Goal: Transaction & Acquisition: Purchase product/service

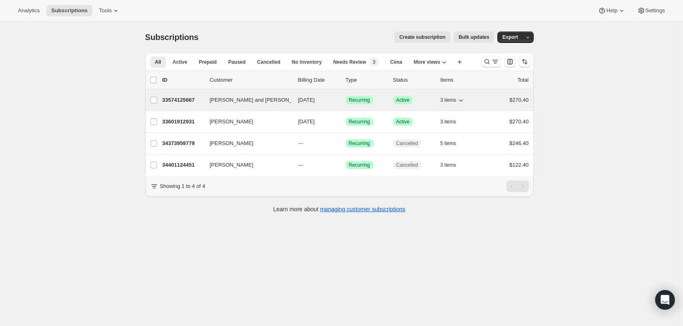
click at [230, 102] on span "[PERSON_NAME] and [PERSON_NAME]" at bounding box center [259, 100] width 99 height 8
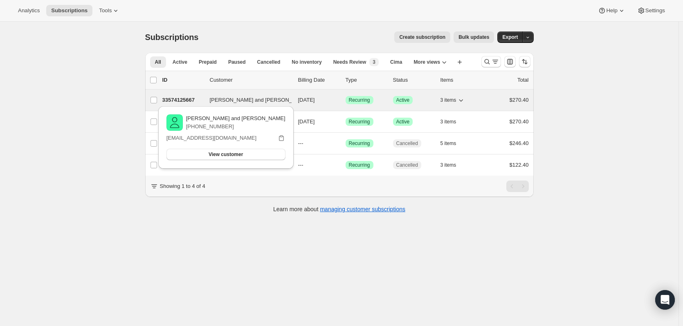
click at [183, 103] on p "33574125667" at bounding box center [182, 100] width 41 height 8
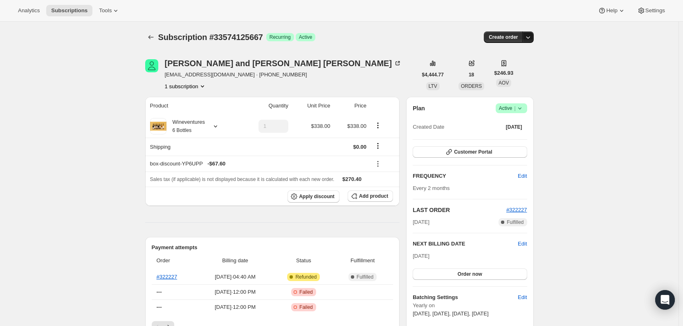
click at [532, 39] on icon "button" at bounding box center [528, 37] width 8 height 8
click at [517, 67] on span "Create custom one-time order" at bounding box center [495, 68] width 71 height 6
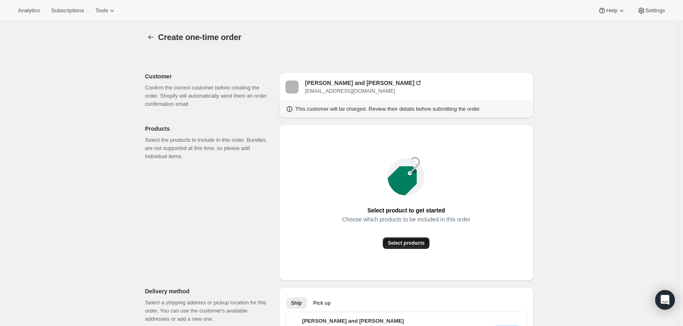
click at [414, 239] on button "Select products" at bounding box center [406, 243] width 47 height 11
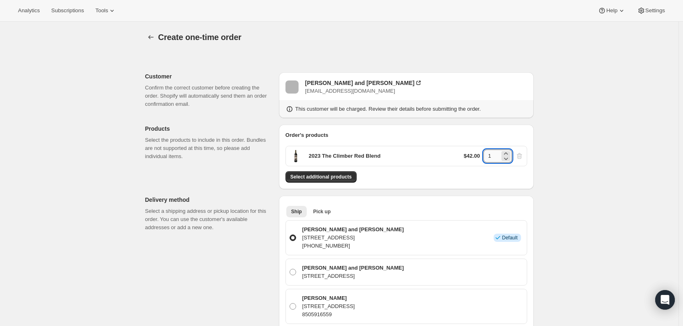
click at [497, 157] on input "1" at bounding box center [491, 156] width 16 height 13
type input "2"
click at [341, 174] on button "Select additional products" at bounding box center [321, 176] width 71 height 11
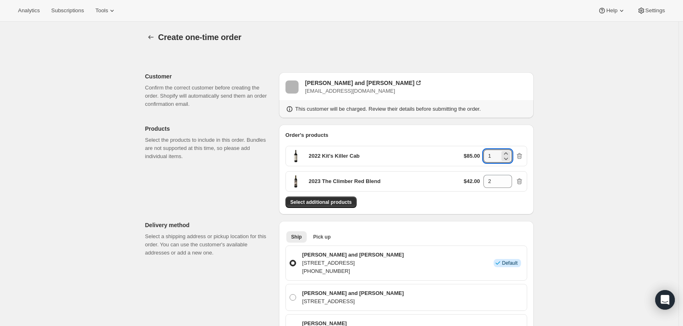
drag, startPoint x: 497, startPoint y: 155, endPoint x: 459, endPoint y: 151, distance: 38.2
click at [459, 151] on div "2022 Kit's Killer Cab $85.00 1" at bounding box center [407, 156] width 242 height 20
type input "2"
click at [313, 201] on span "Select additional products" at bounding box center [320, 202] width 61 height 7
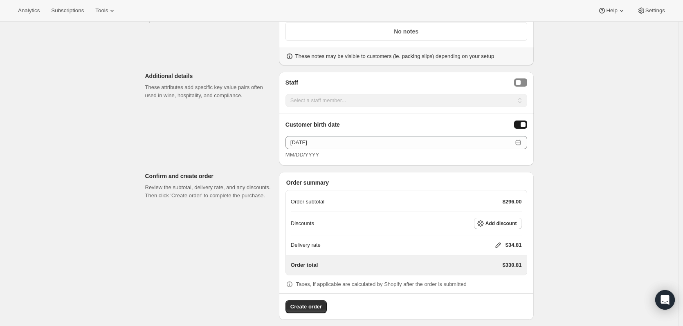
scroll to position [513, 0]
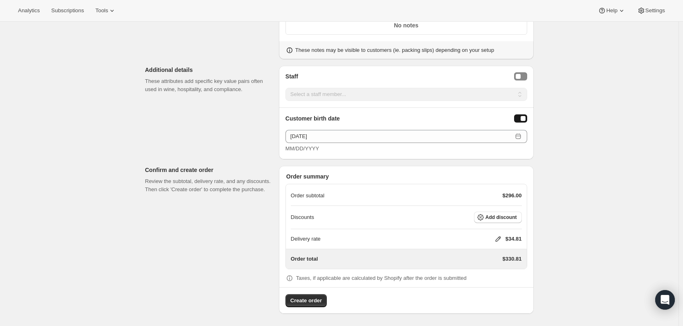
click at [496, 240] on icon at bounding box center [497, 239] width 5 height 5
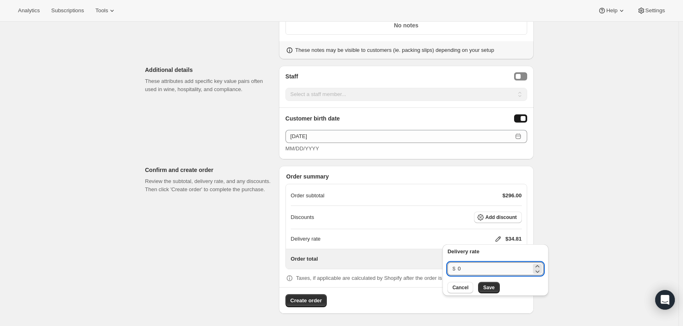
click at [479, 266] on input "0" at bounding box center [495, 269] width 74 height 13
type input "20"
click at [490, 289] on span "Save" at bounding box center [488, 288] width 11 height 7
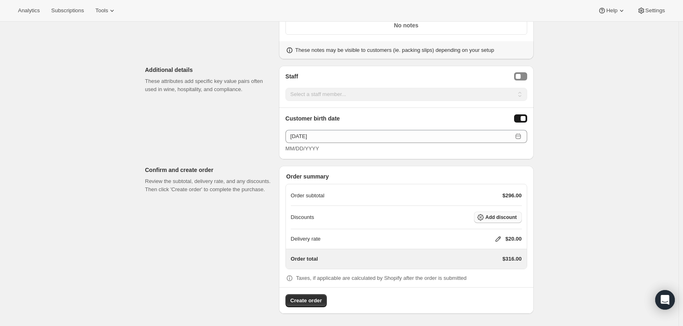
click at [517, 220] on span "Add discount" at bounding box center [501, 217] width 31 height 7
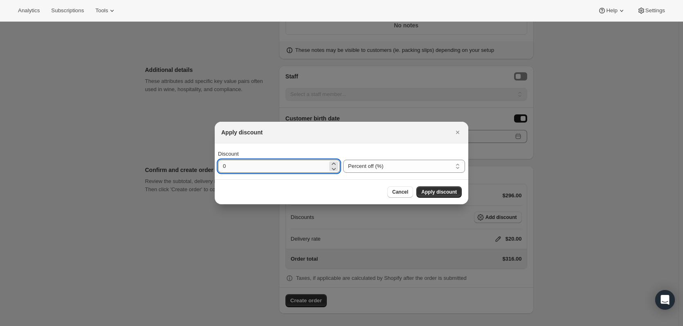
click at [252, 164] on input "0" at bounding box center [273, 166] width 110 height 13
type input "20"
click at [445, 189] on button "Apply discount" at bounding box center [438, 192] width 45 height 11
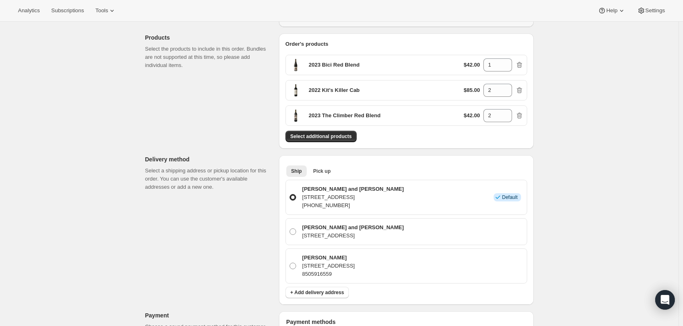
scroll to position [0, 0]
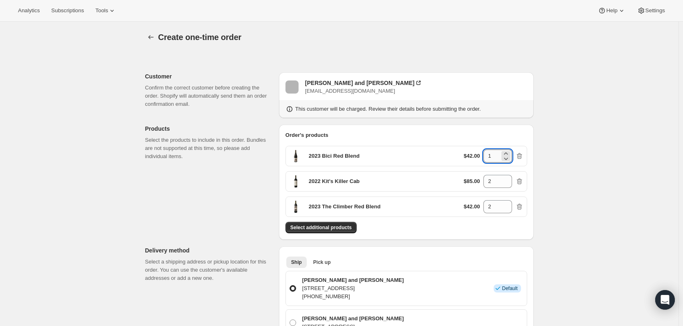
click at [488, 153] on input "1" at bounding box center [491, 156] width 16 height 13
drag, startPoint x: 492, startPoint y: 154, endPoint x: 483, endPoint y: 154, distance: 8.6
click at [483, 154] on div "$42.00 1" at bounding box center [494, 156] width 60 height 13
type input "2"
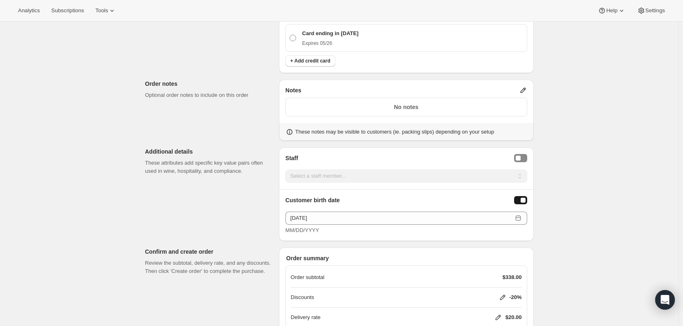
scroll to position [510, 0]
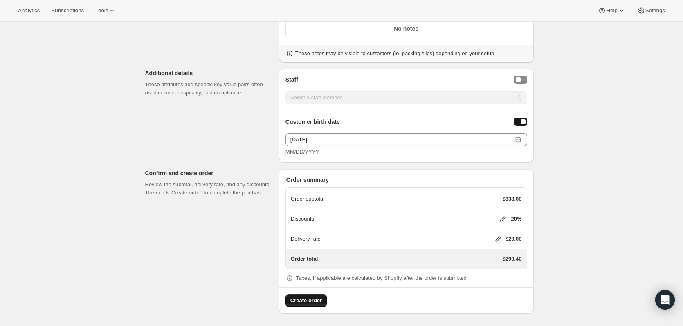
click at [307, 301] on span "Create order" at bounding box center [305, 301] width 31 height 8
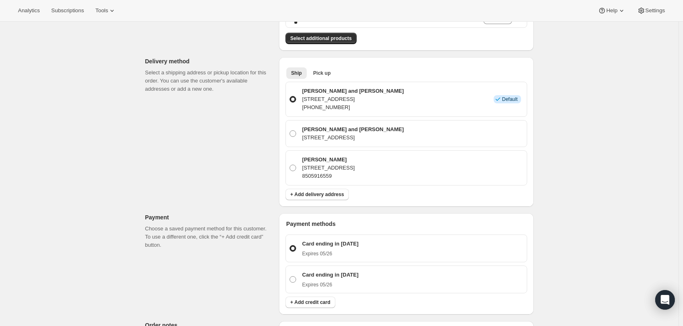
scroll to position [245, 0]
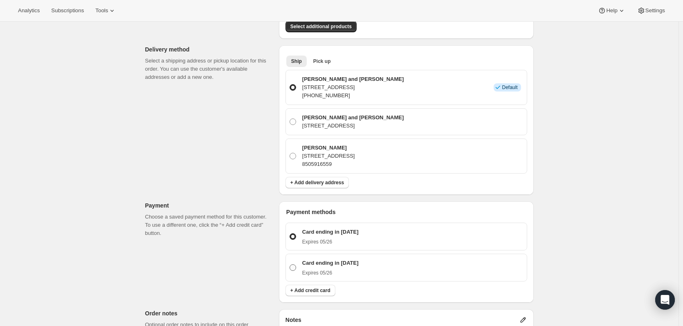
click at [294, 271] on span at bounding box center [293, 268] width 7 height 7
click at [290, 265] on input "Card ending in [DATE] Expires 05/26" at bounding box center [290, 265] width 0 height 0
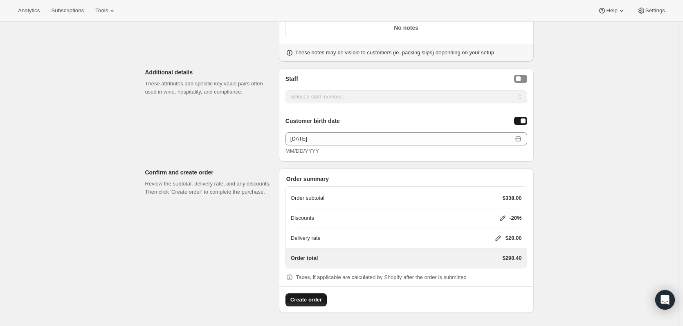
scroll to position [554, 0]
click at [306, 300] on span "Create order" at bounding box center [305, 301] width 31 height 8
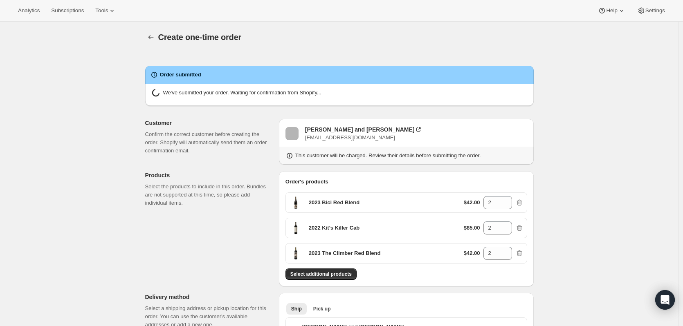
radio input "false"
radio input "true"
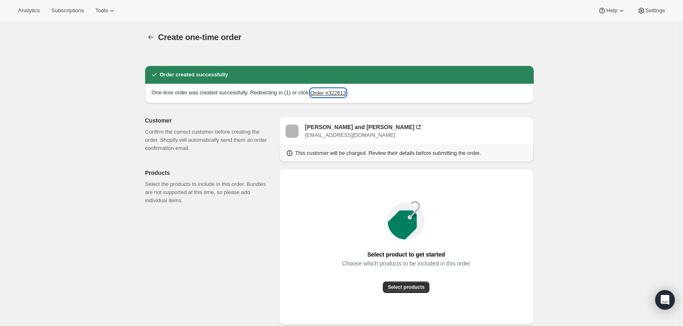
click at [339, 94] on button "Order #322613" at bounding box center [328, 93] width 36 height 8
